Goal: Information Seeking & Learning: Learn about a topic

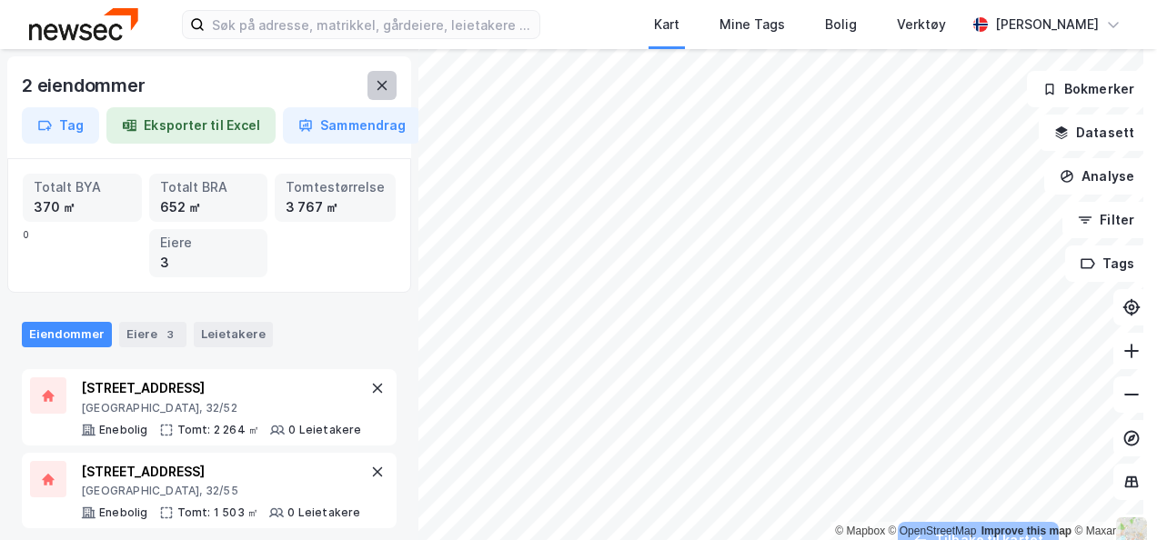
click at [382, 84] on icon at bounding box center [382, 85] width 15 height 15
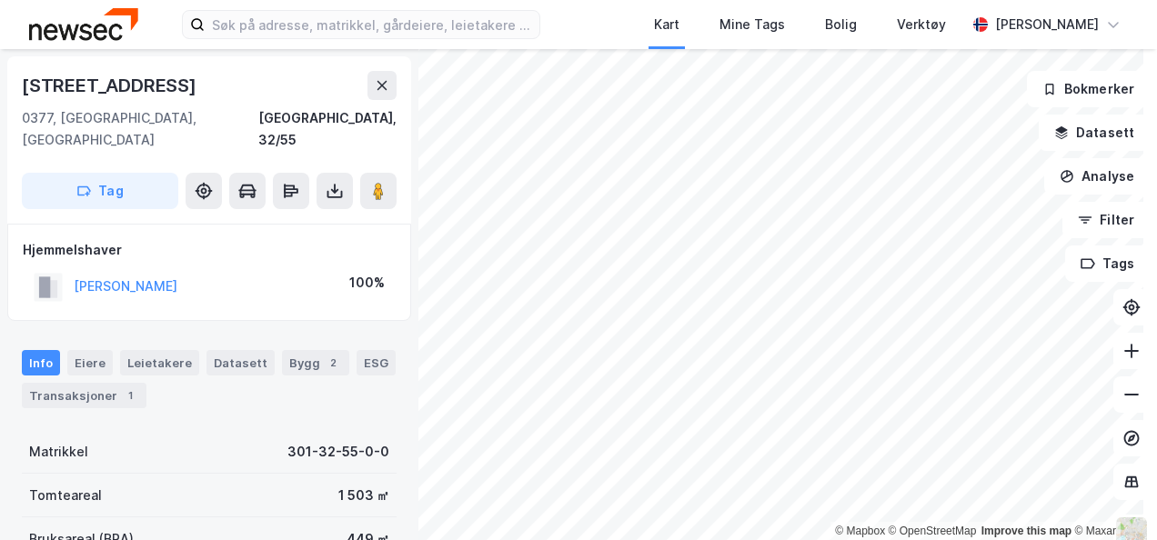
click at [759, 539] on html "Kart Mine Tags Bolig Verktøy Håkon Styrvold © Mapbox © OpenStreetMap Improve th…" at bounding box center [578, 270] width 1157 height 540
